Goal: Transaction & Acquisition: Purchase product/service

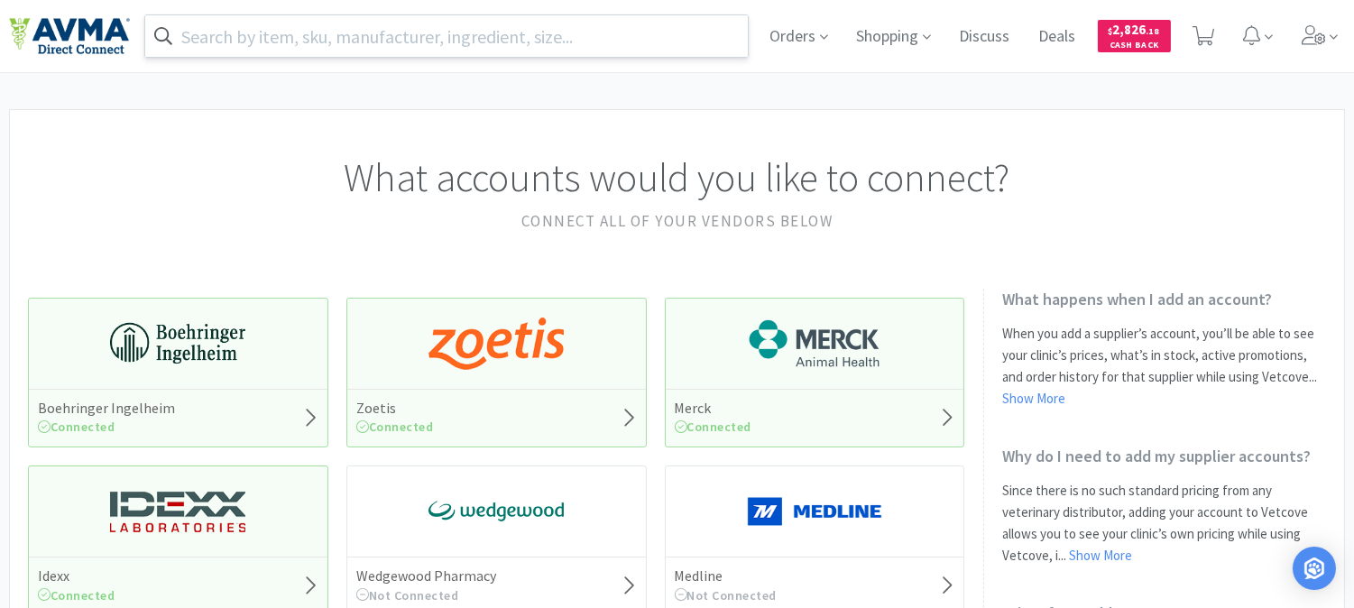
click at [345, 37] on input "text" at bounding box center [446, 35] width 603 height 41
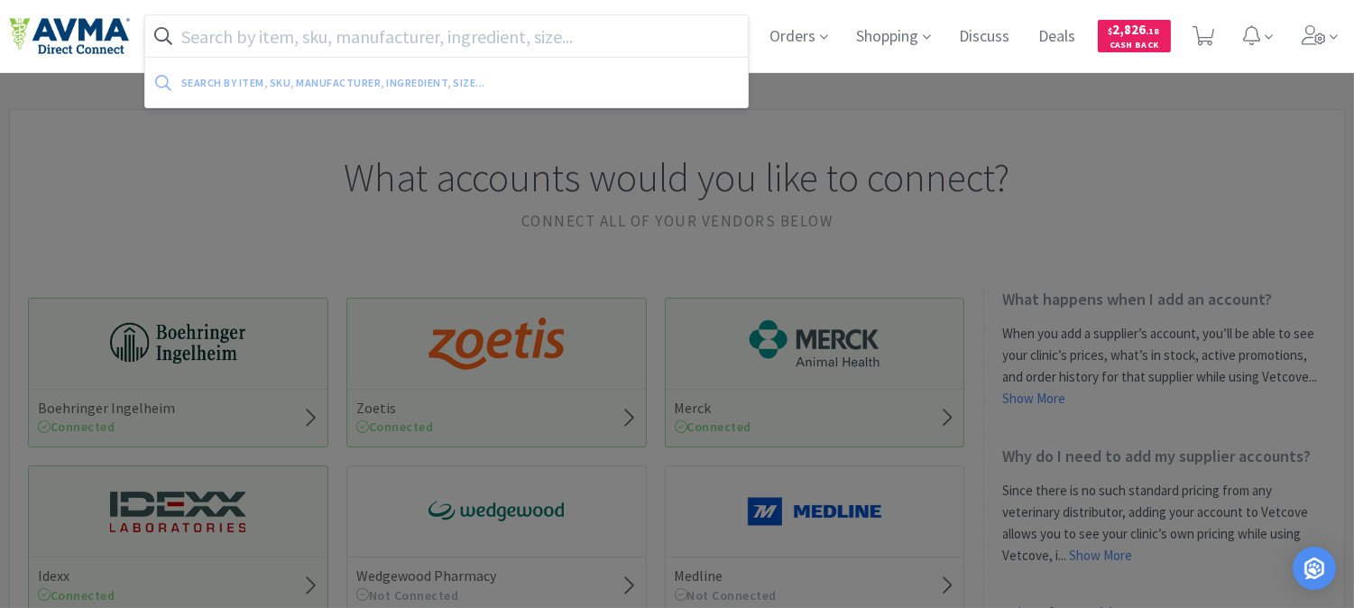
paste input "VED0108"
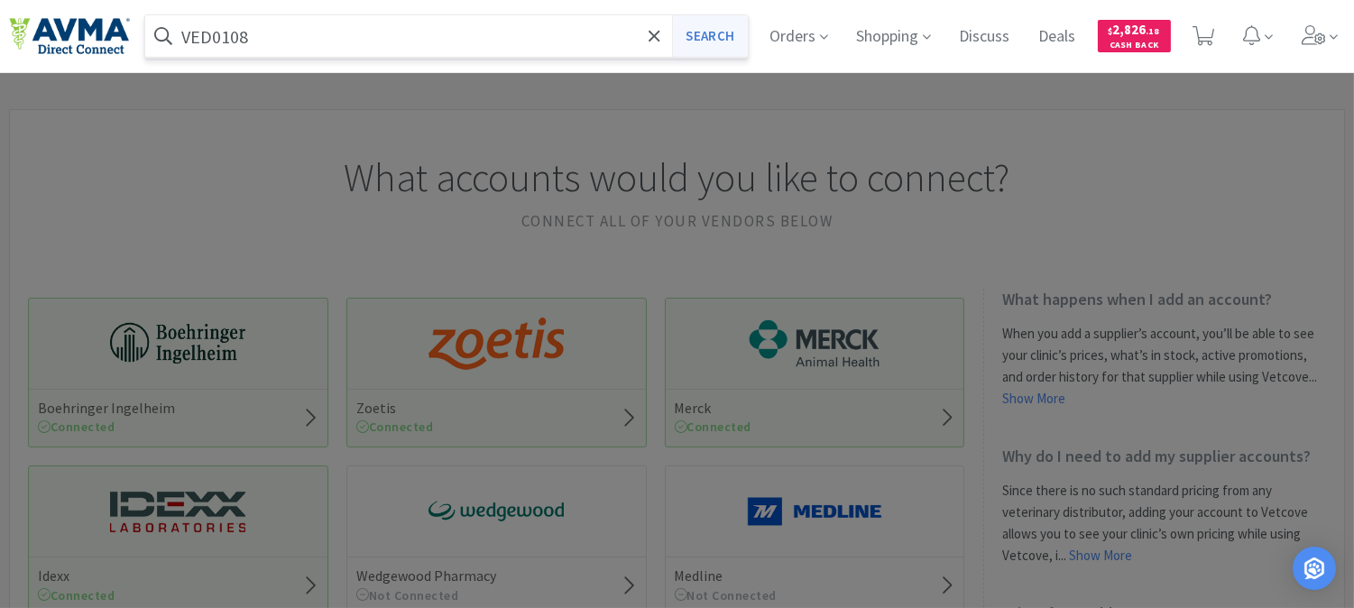
type input "VED0108"
click at [697, 36] on button "Search" at bounding box center [709, 35] width 75 height 41
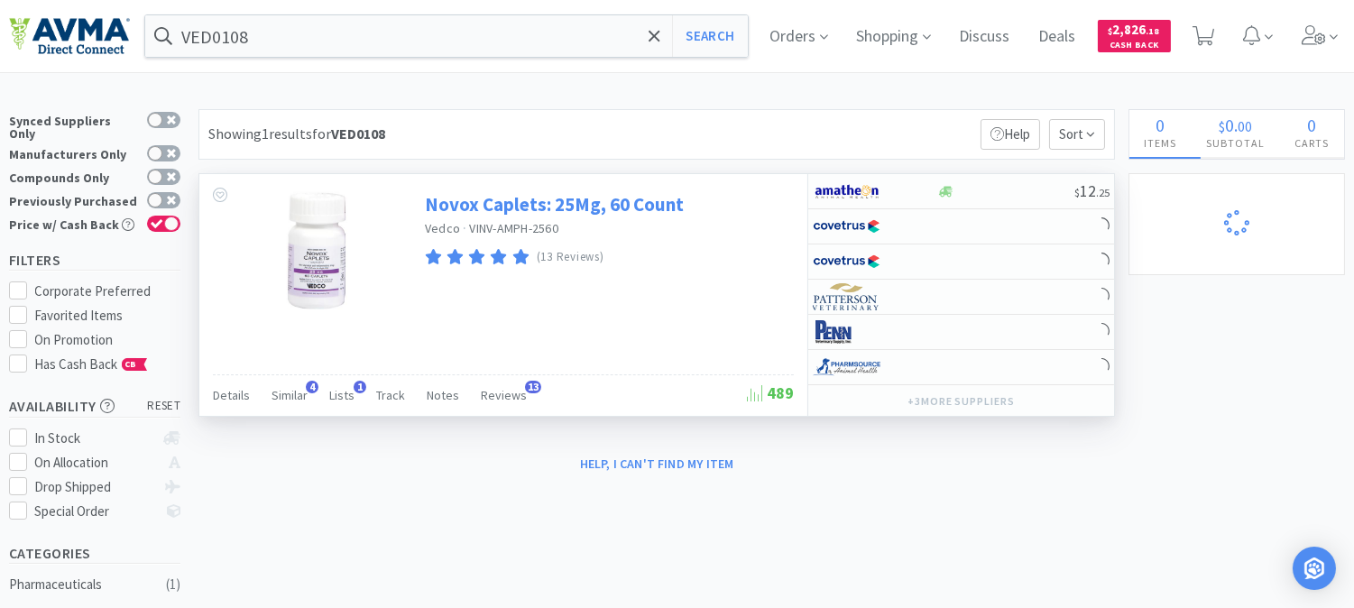
select select "2"
select select "1"
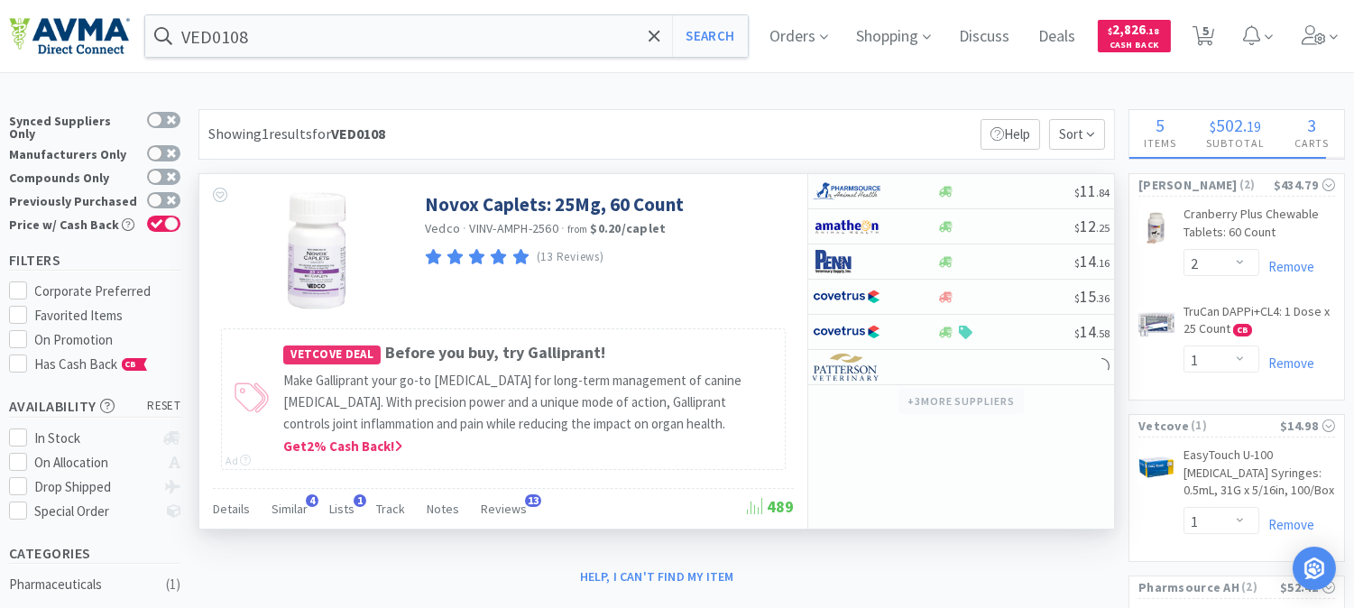
select select "1"
select select "5"
select select "1"
select select "2"
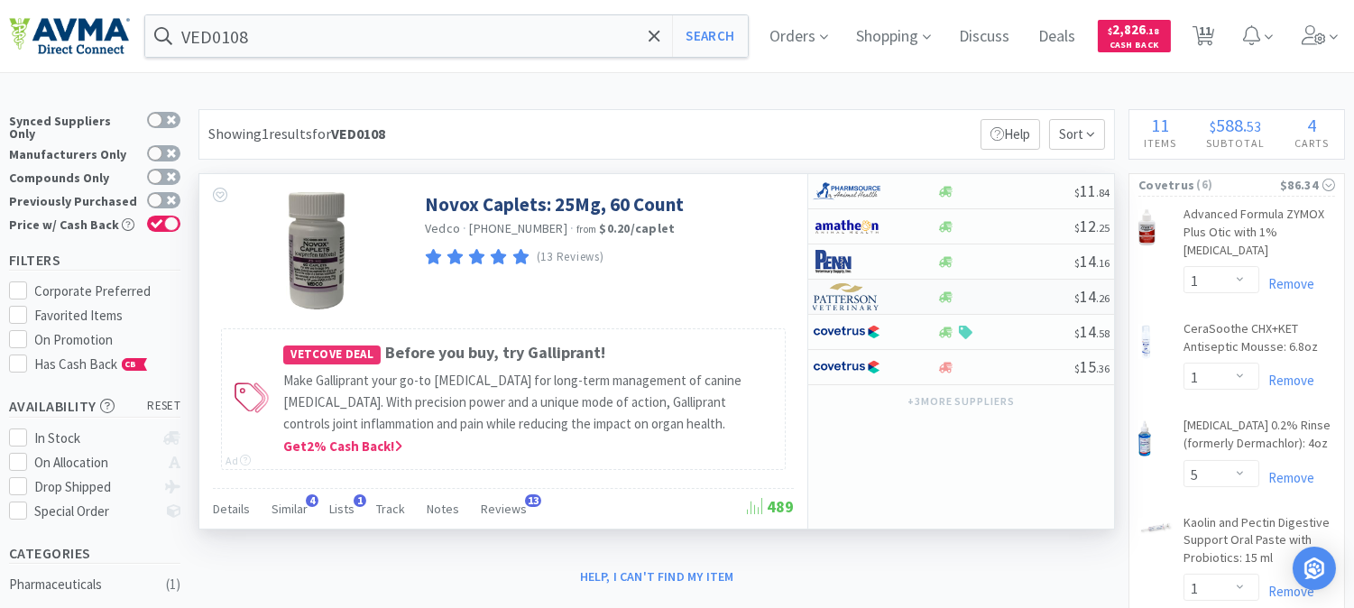
click at [831, 303] on img at bounding box center [847, 296] width 68 height 27
select select "1"
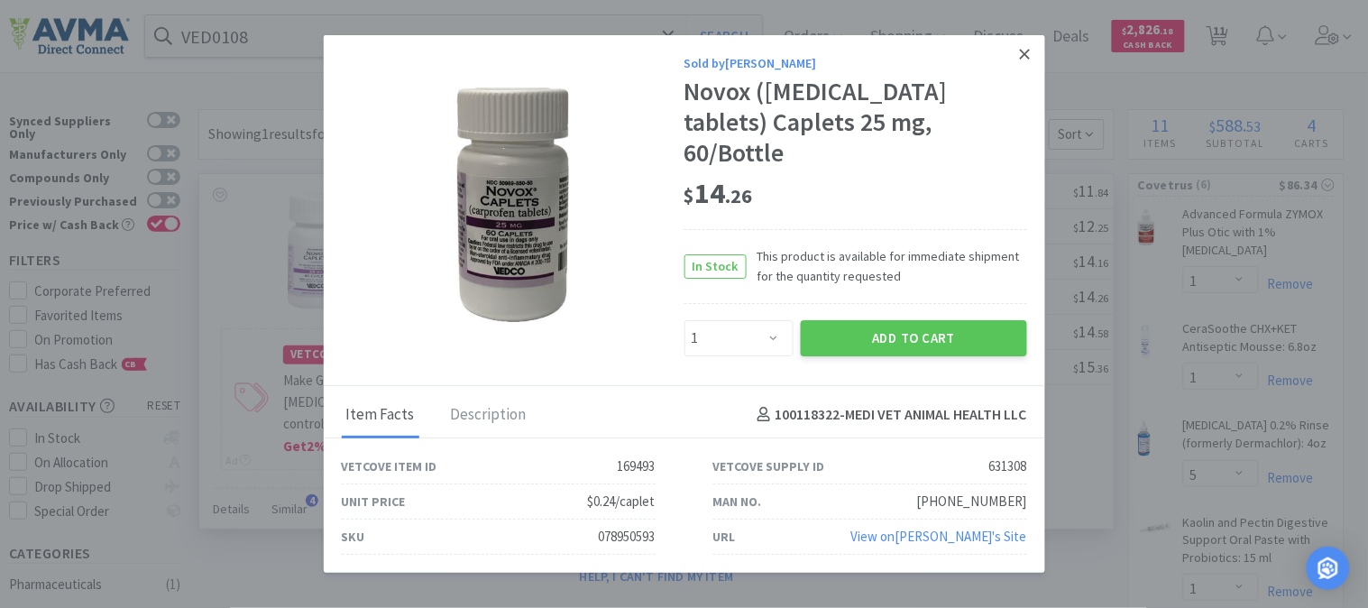
click at [1026, 62] on icon at bounding box center [1025, 54] width 10 height 16
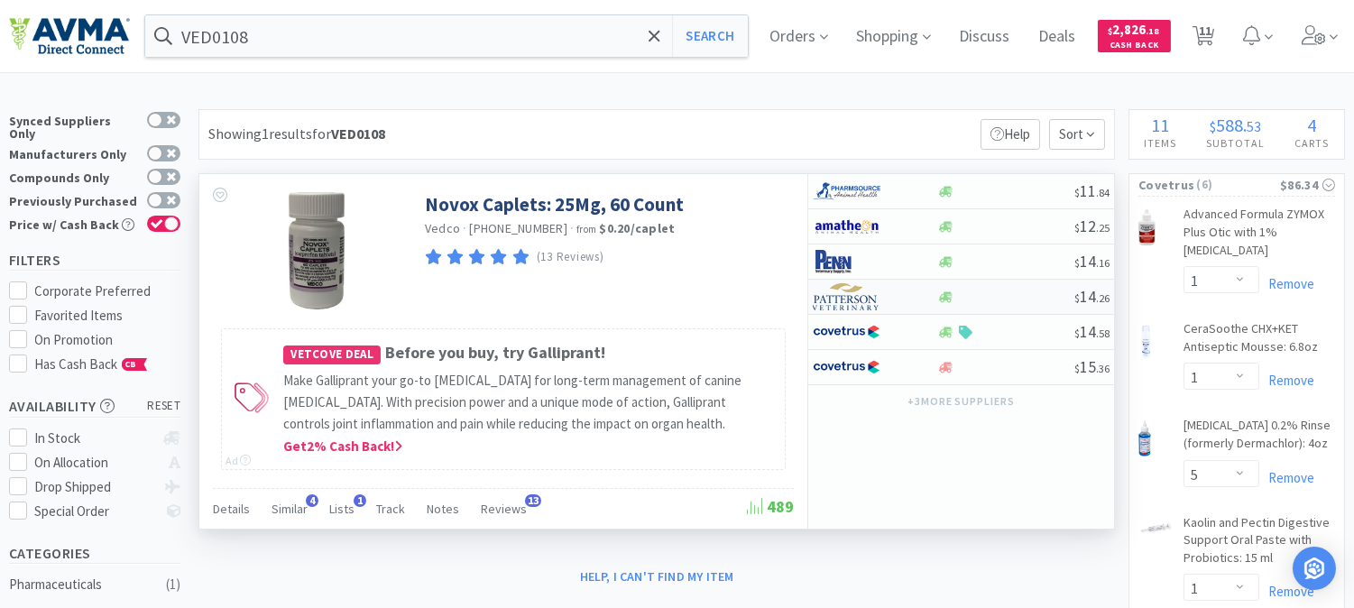
click at [842, 298] on img at bounding box center [847, 296] width 68 height 27
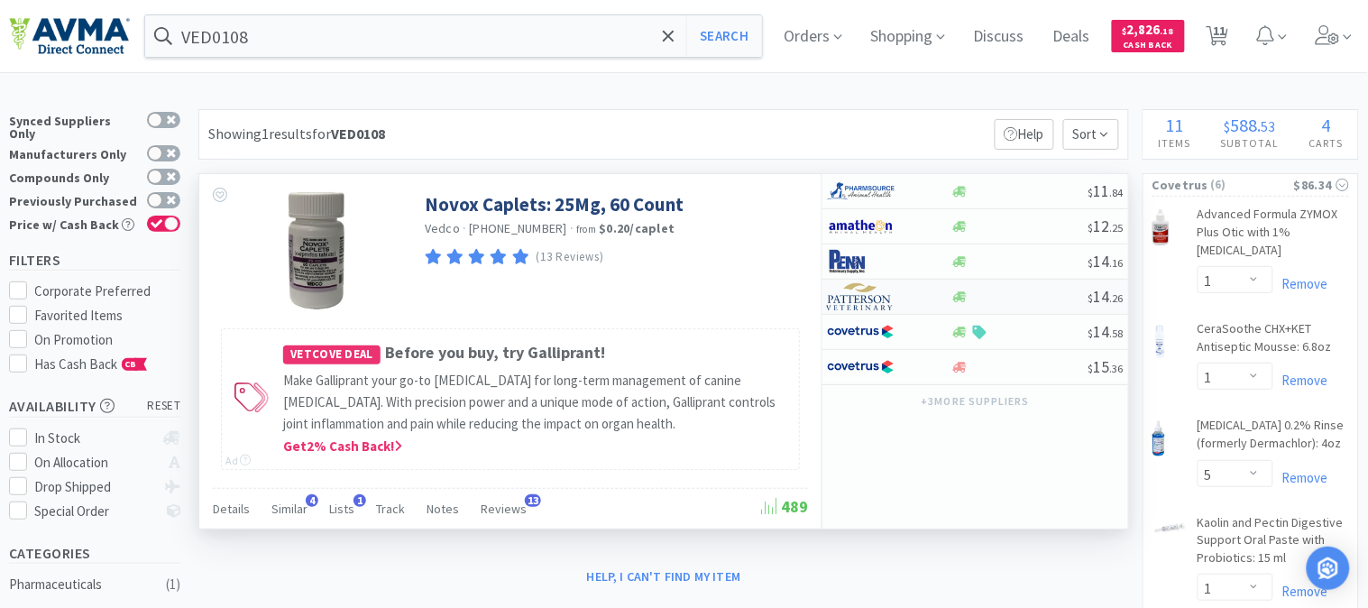
select select "1"
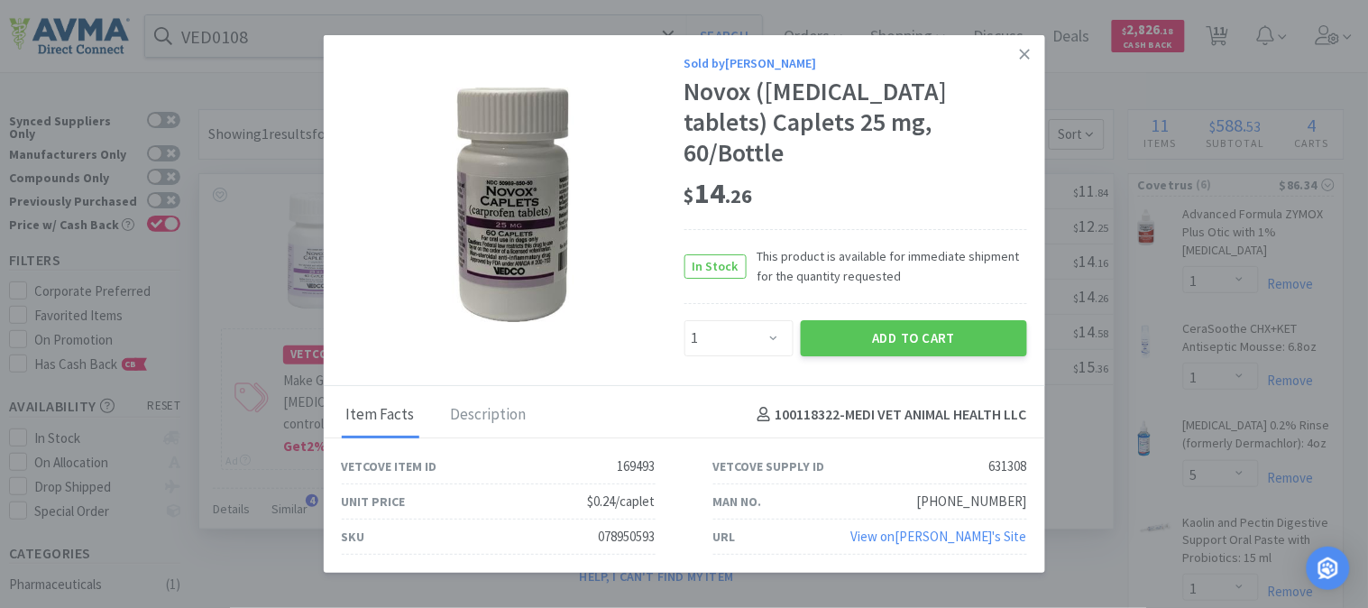
click at [621, 526] on div "078950593" at bounding box center [627, 537] width 57 height 22
click at [622, 526] on div "078950593" at bounding box center [627, 537] width 57 height 22
copy div "078950593"
click at [925, 320] on button "Add to Cart" at bounding box center [914, 338] width 226 height 36
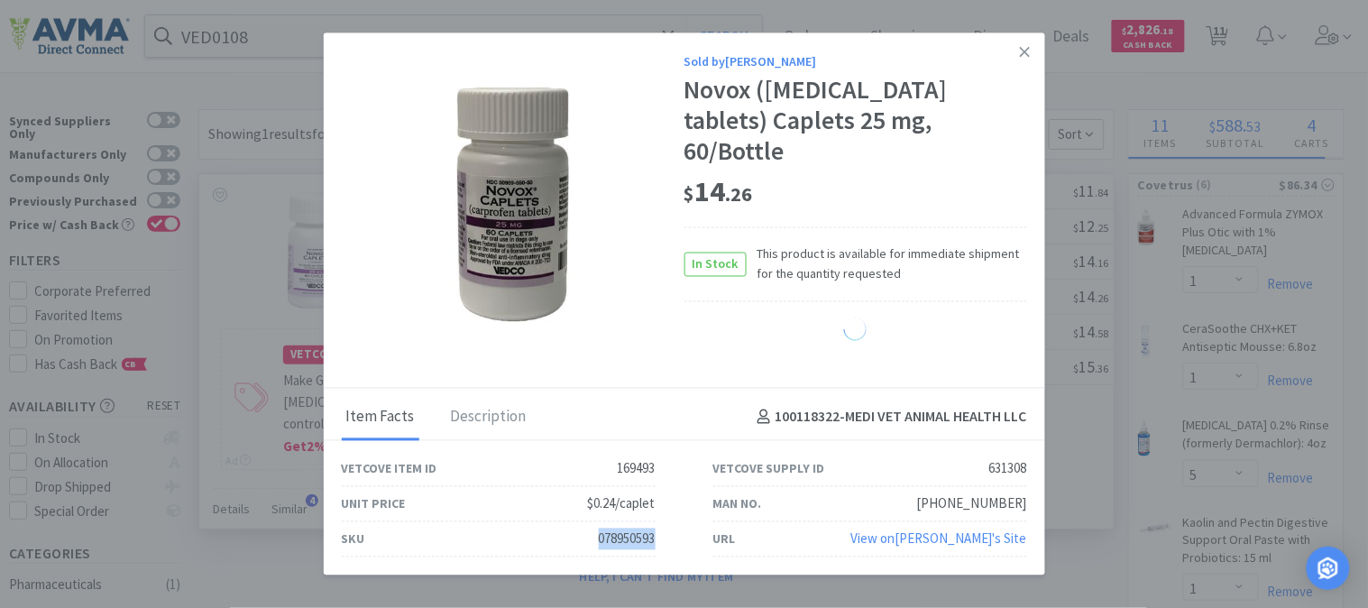
select select "1"
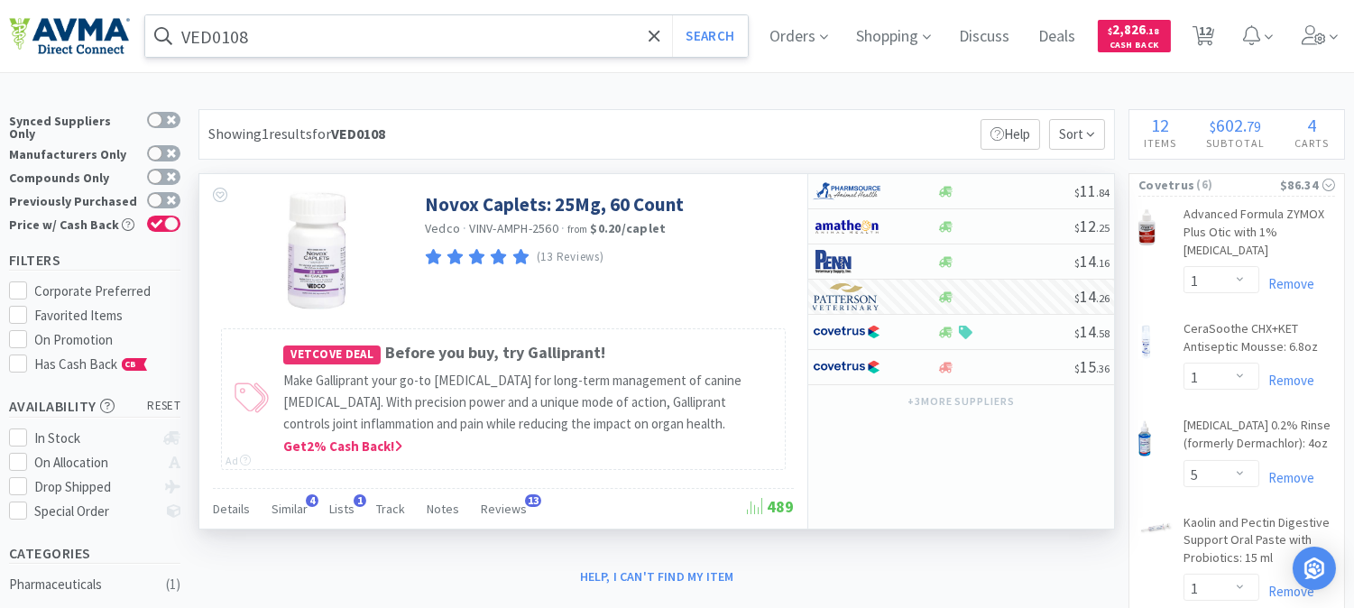
click at [330, 34] on input "VED0108" at bounding box center [446, 35] width 603 height 41
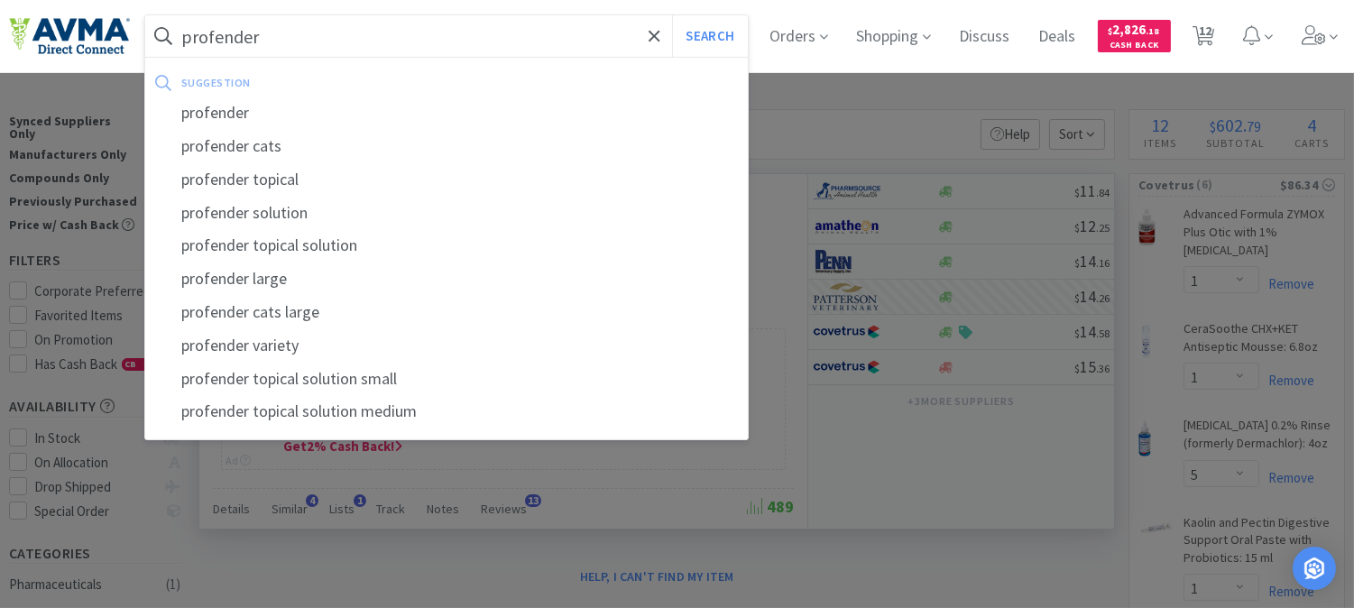
type input "profender"
click at [672, 15] on button "Search" at bounding box center [709, 35] width 75 height 41
